Goal: Task Accomplishment & Management: Complete application form

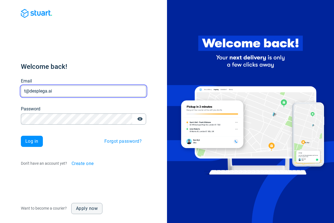
type input "t@desplega.ai"
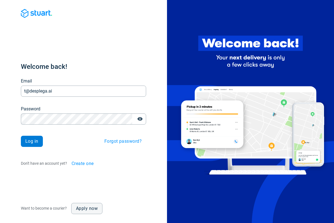
click at [32, 141] on span "Log in" at bounding box center [31, 141] width 13 height 4
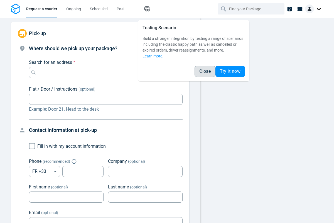
click at [205, 71] on span "Close" at bounding box center [204, 71] width 11 height 4
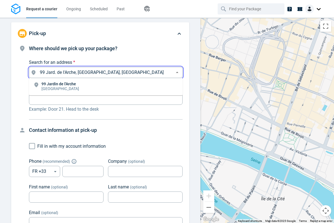
click at [106, 87] on li "[STREET_ADDRESS]" at bounding box center [106, 86] width 154 height 13
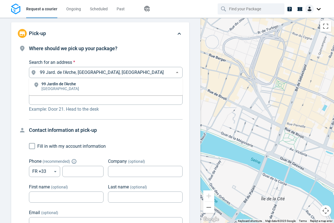
type input "99 Jard. de l'Arche, [GEOGRAPHIC_DATA], [GEOGRAPHIC_DATA]"
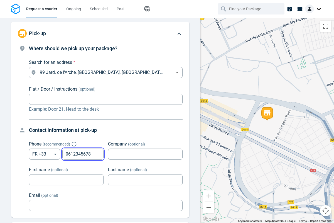
type input "0612345678"
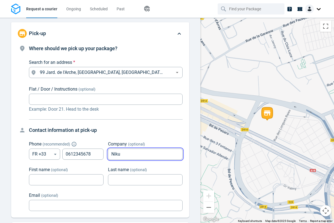
type input "Niku"
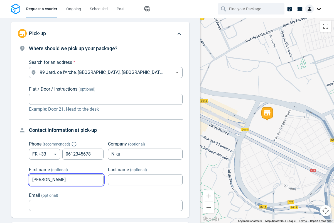
type input "[PERSON_NAME]"
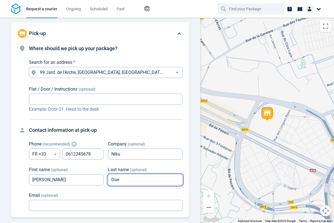
type input "Doe"
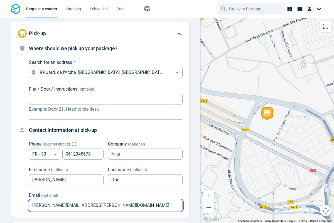
type input "[PERSON_NAME][EMAIL_ADDRESS][PERSON_NAME][DOMAIN_NAME]"
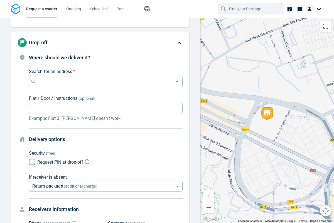
scroll to position [60, 0]
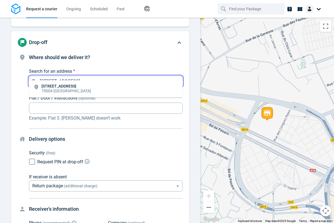
click at [105, 77] on input "[STREET_ADDRESS]" at bounding box center [105, 81] width 134 height 8
type input "[STREET_ADDRESS]"
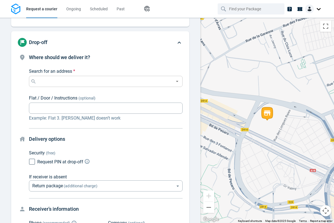
scroll to position [66, 0]
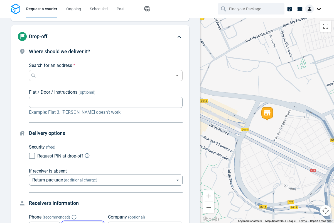
type input "0612345678"
type input "Niku"
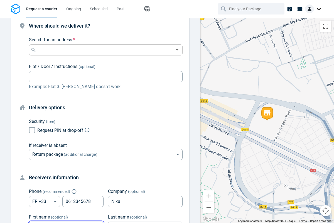
type input "[PERSON_NAME]"
type input "Doe"
type input "[PERSON_NAME][EMAIL_ADDRESS][PERSON_NAME][DOMAIN_NAME]"
